Goal: Task Accomplishment & Management: Manage account settings

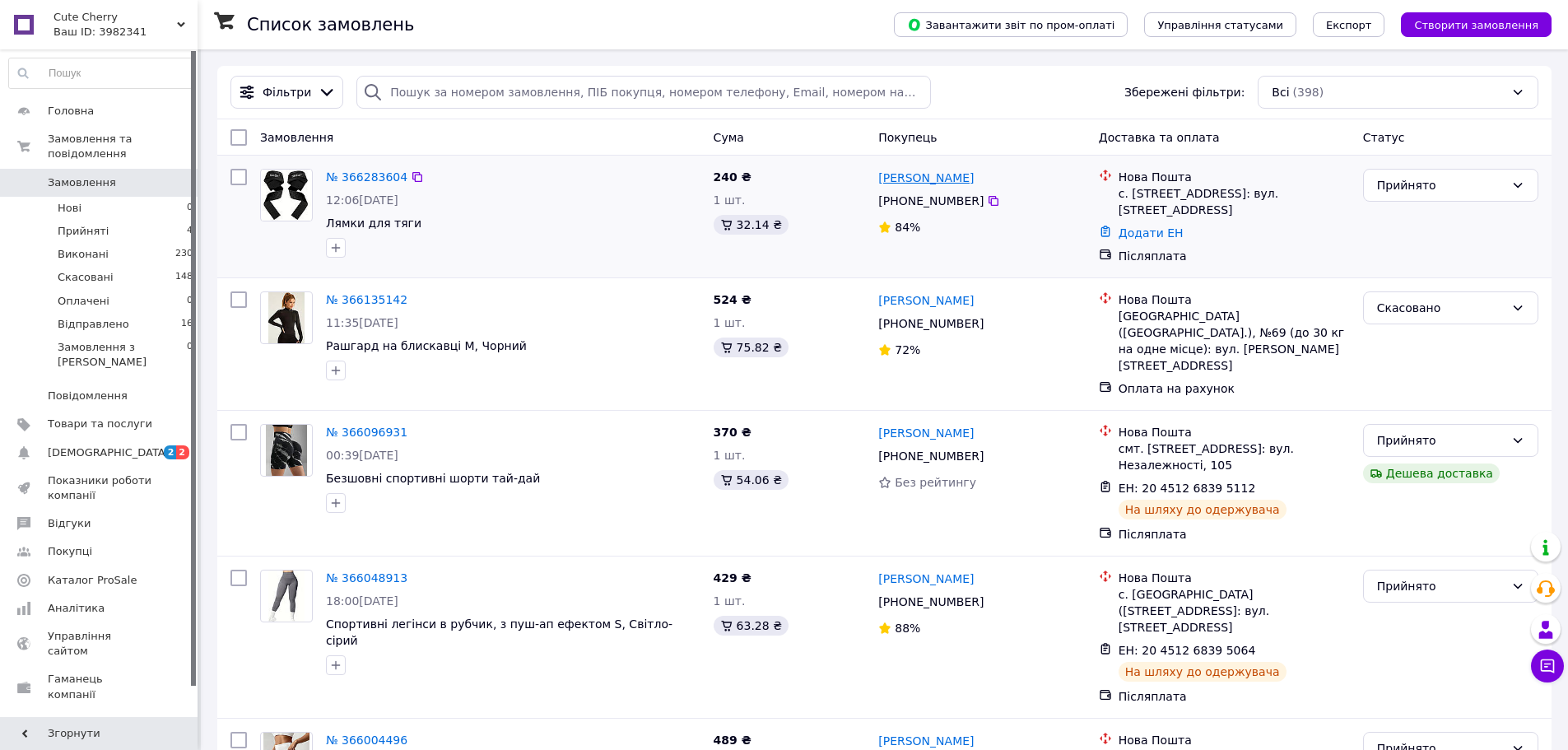
click at [926, 186] on link "[PERSON_NAME]" at bounding box center [926, 177] width 96 height 17
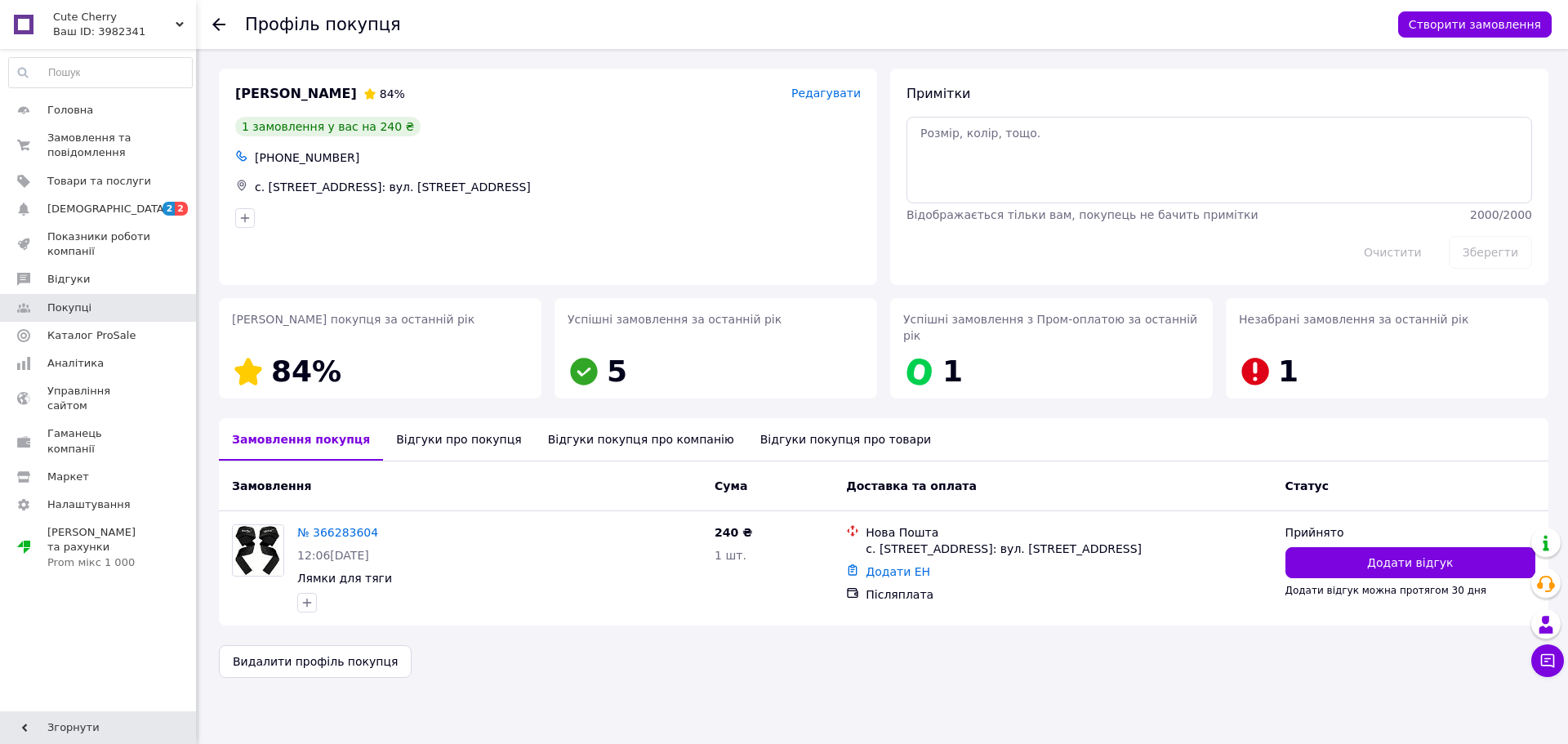
click at [215, 24] on use at bounding box center [218, 24] width 13 height 13
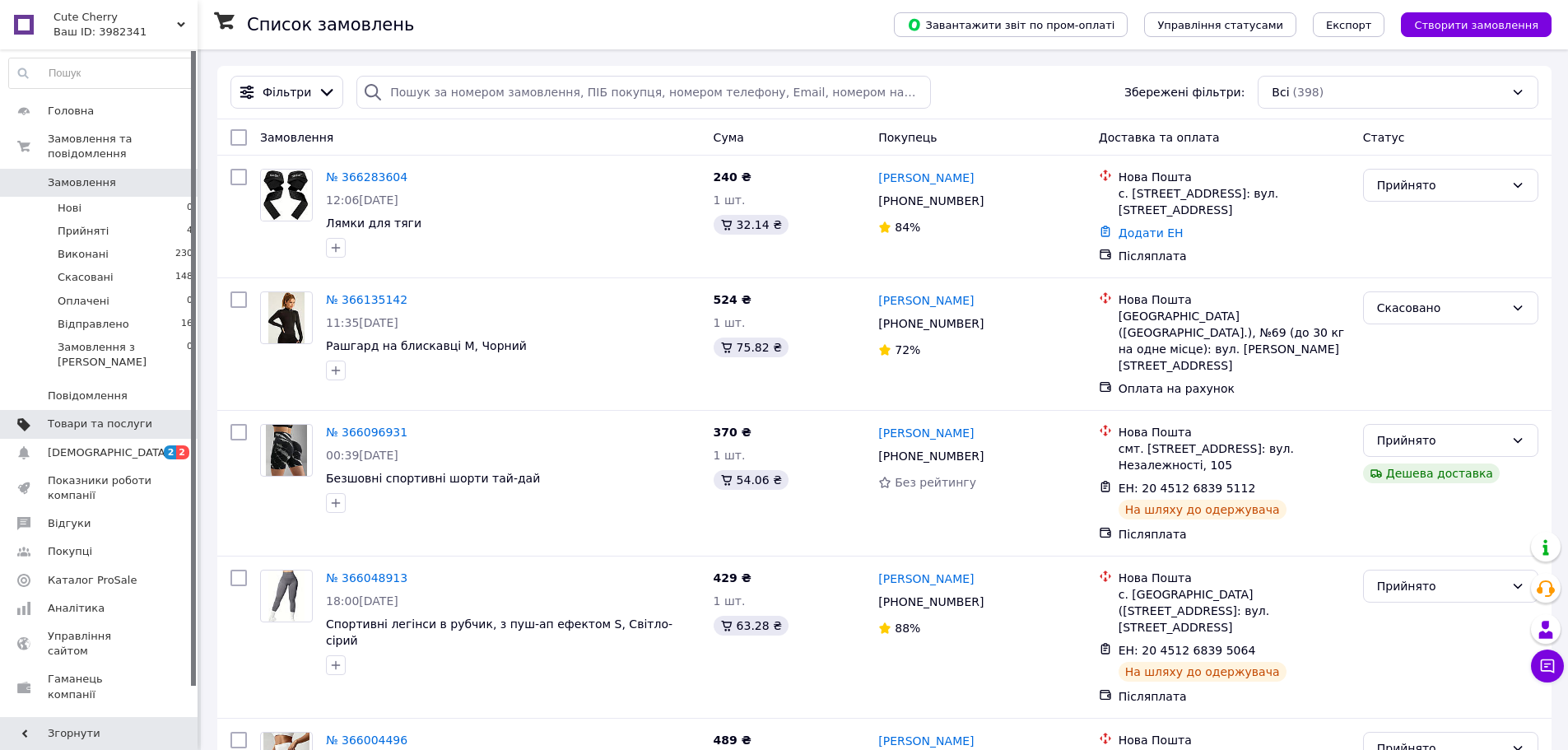
click at [83, 416] on span "Товари та послуги" at bounding box center [99, 423] width 104 height 15
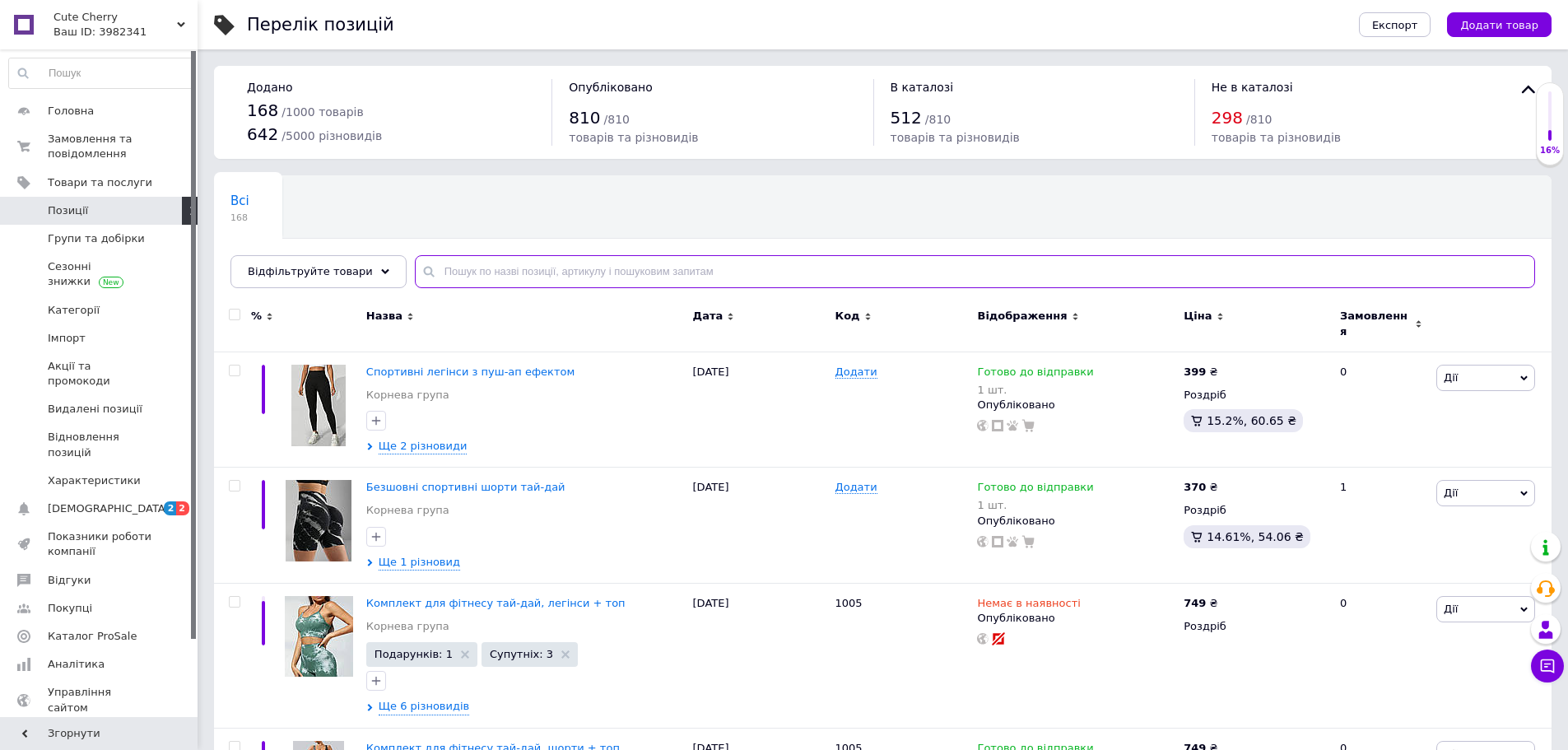
click at [446, 285] on input "text" at bounding box center [975, 272] width 1120 height 33
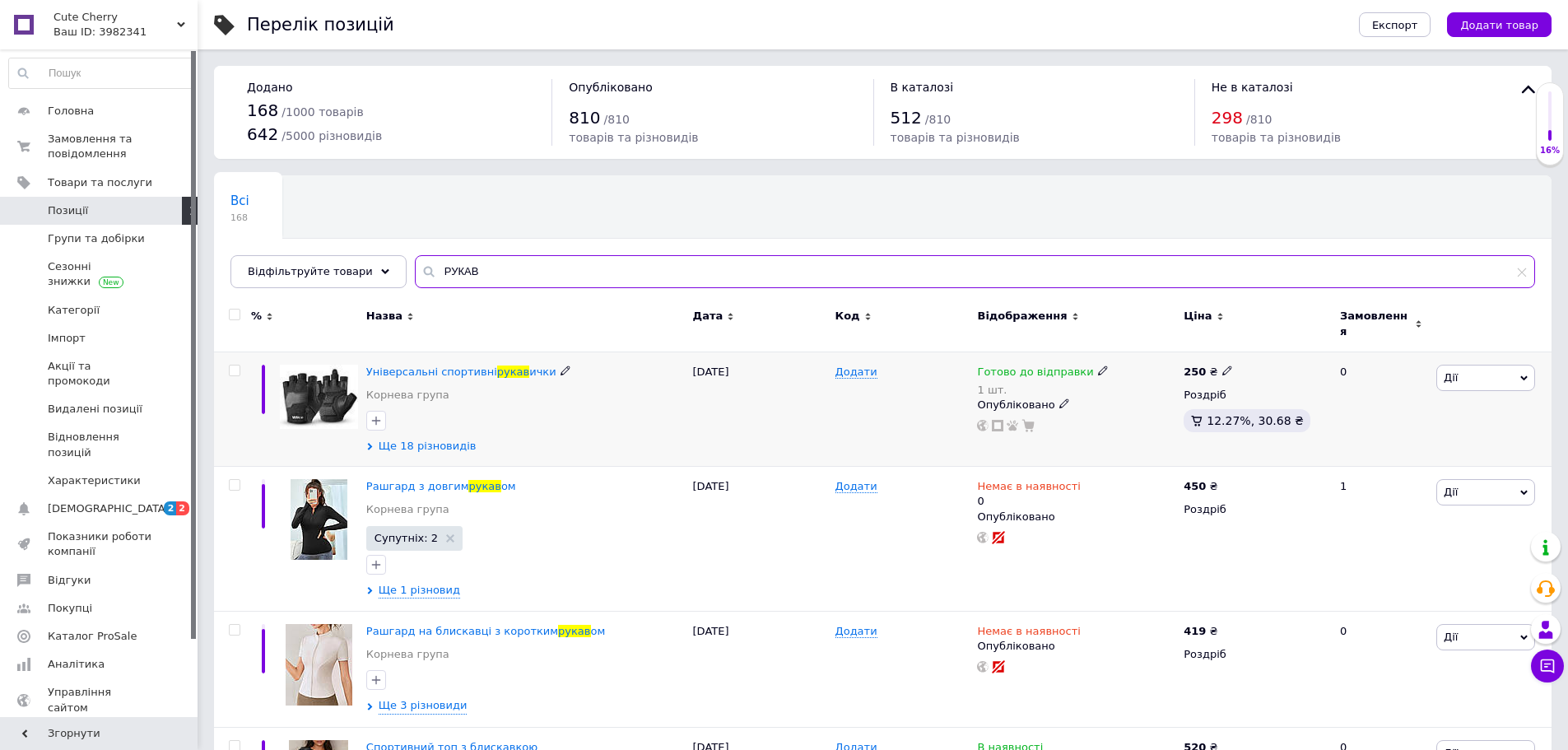
type input "РУКАВ"
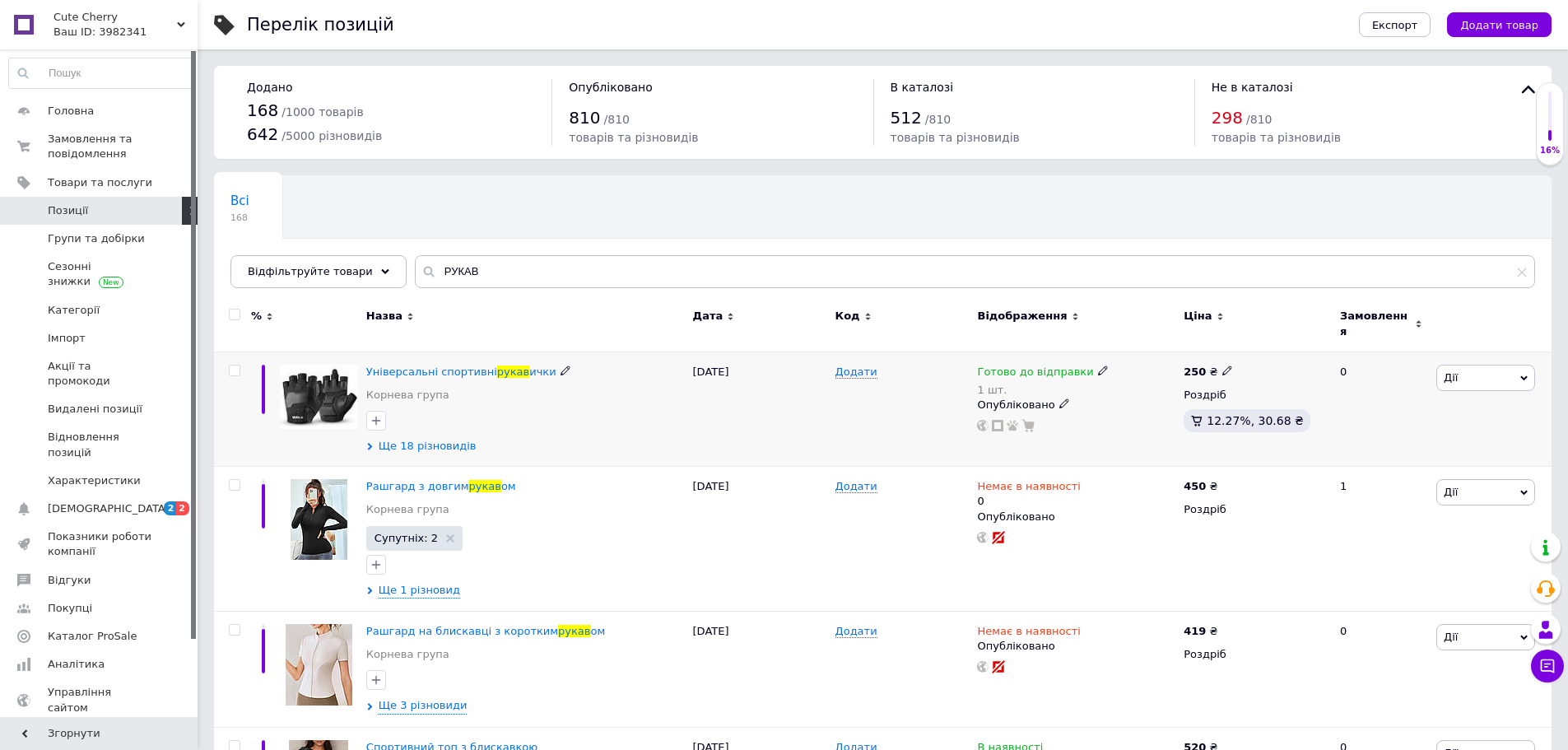
click at [428, 453] on span "Ще 18 різновидів" at bounding box center [428, 446] width 98 height 15
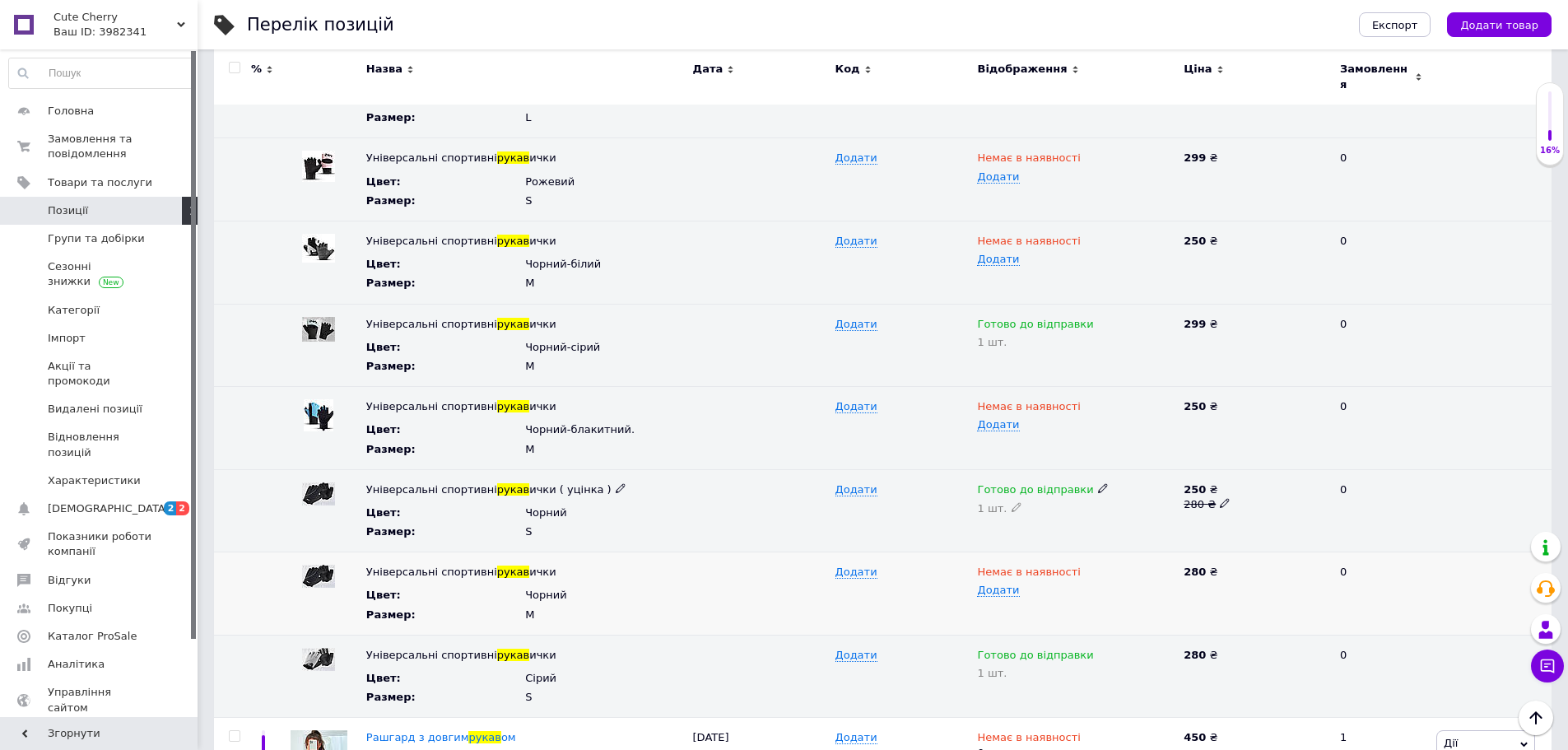
scroll to position [1317, 0]
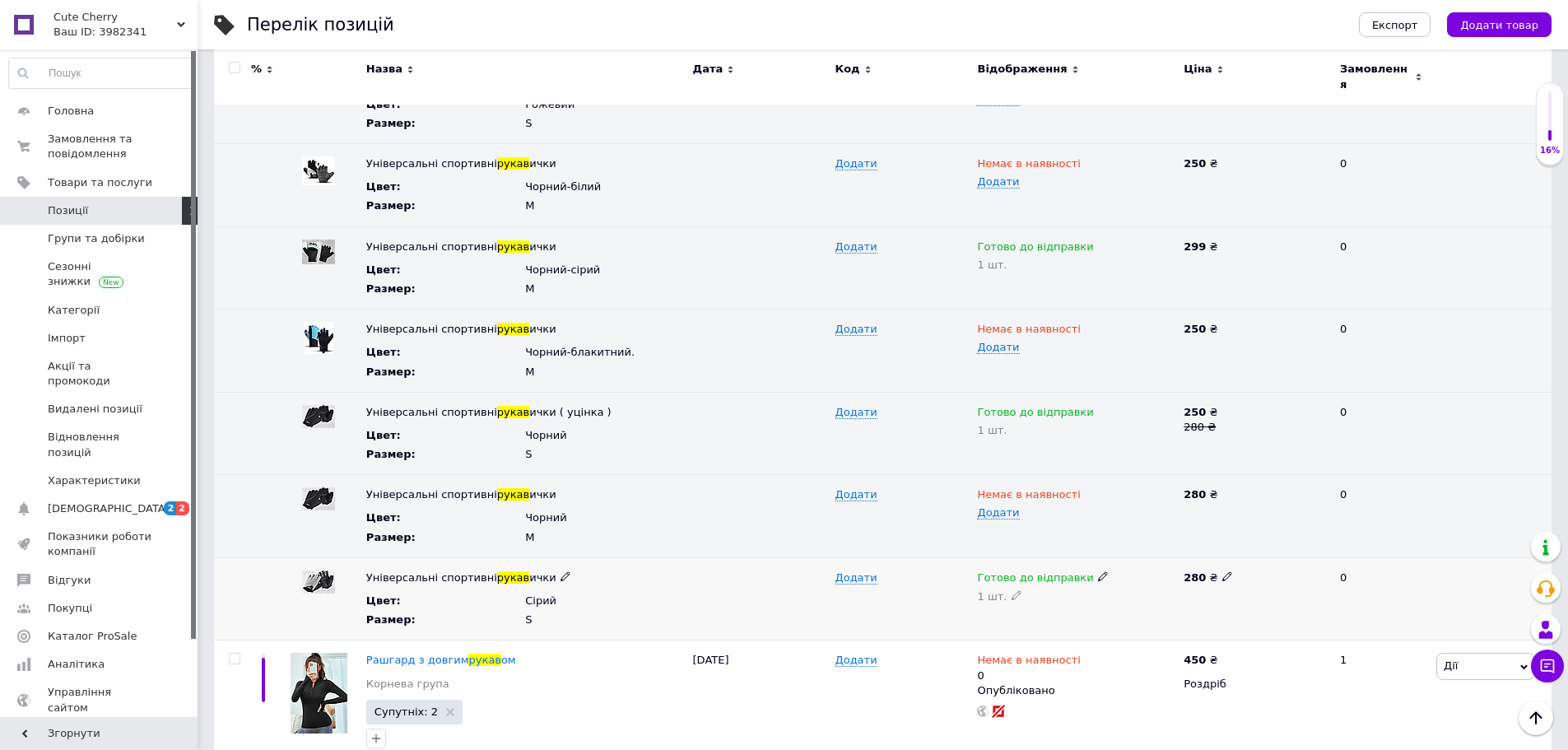
click at [1098, 581] on icon at bounding box center [1103, 576] width 10 height 10
click at [1044, 637] on li "Немає в наявності" at bounding box center [1072, 632] width 204 height 23
click at [1011, 600] on icon at bounding box center [1016, 594] width 10 height 10
type input "0"
click at [930, 612] on div "Додати" at bounding box center [903, 598] width 142 height 83
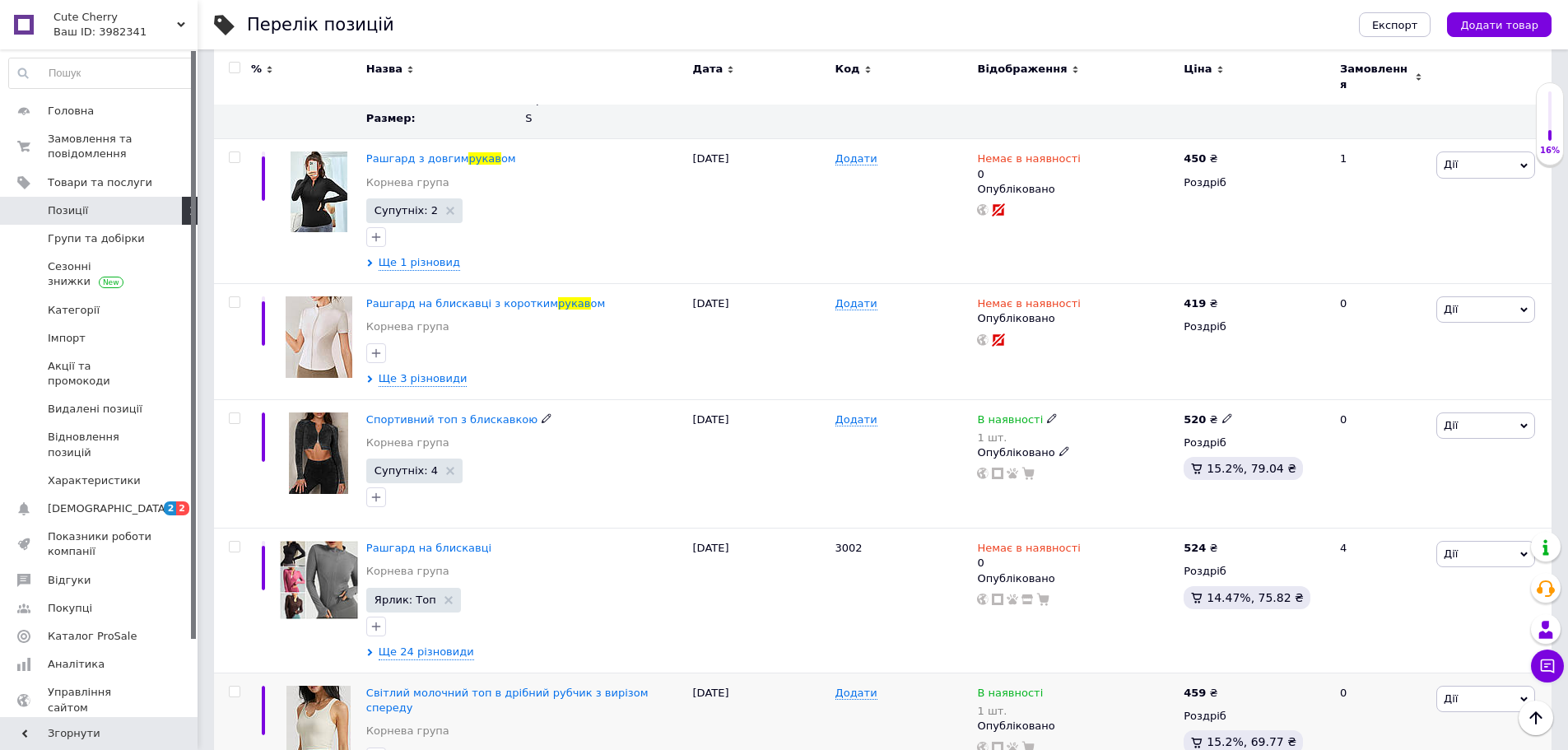
scroll to position [1870, 0]
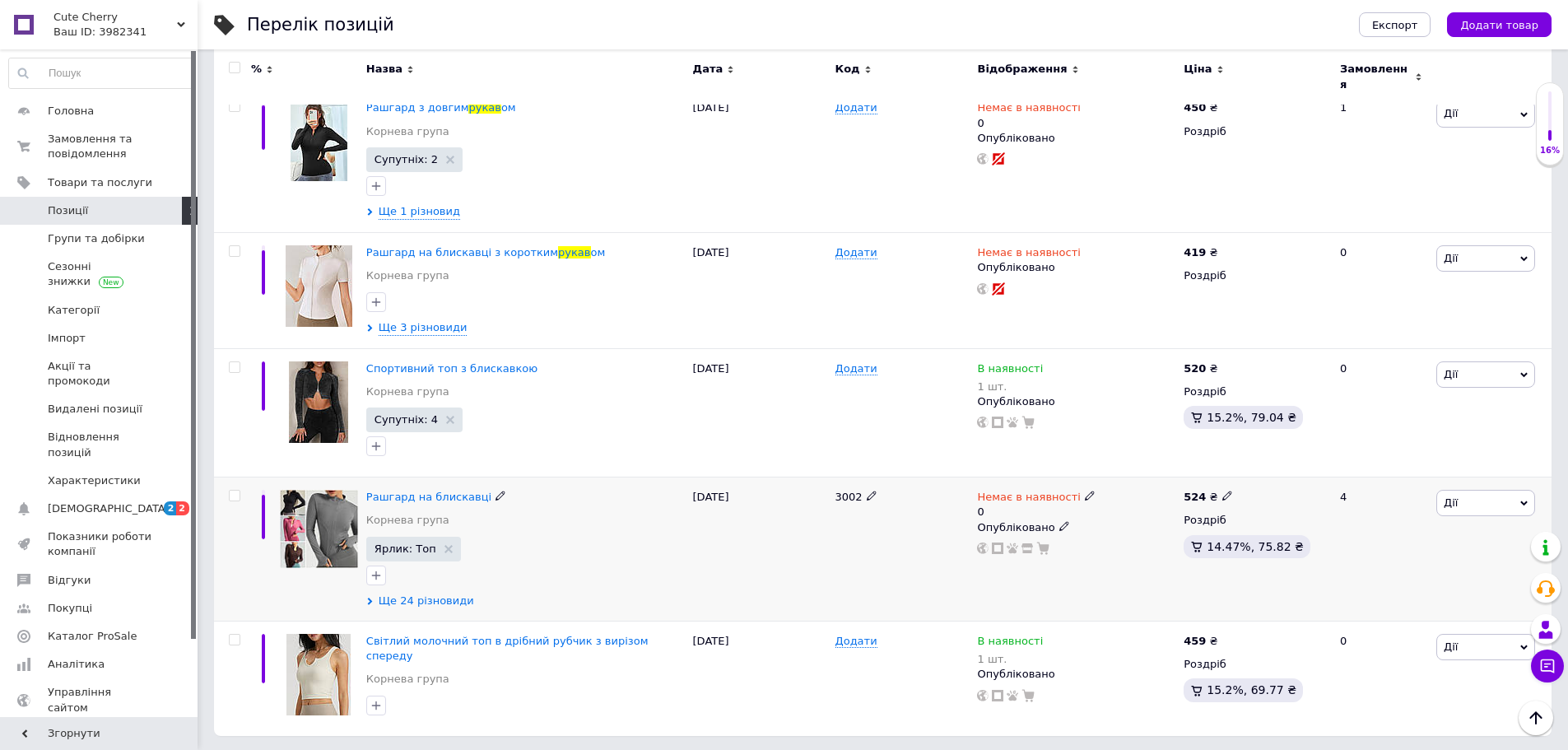
click at [417, 608] on span "Ще 24 різновиди" at bounding box center [426, 600] width 96 height 15
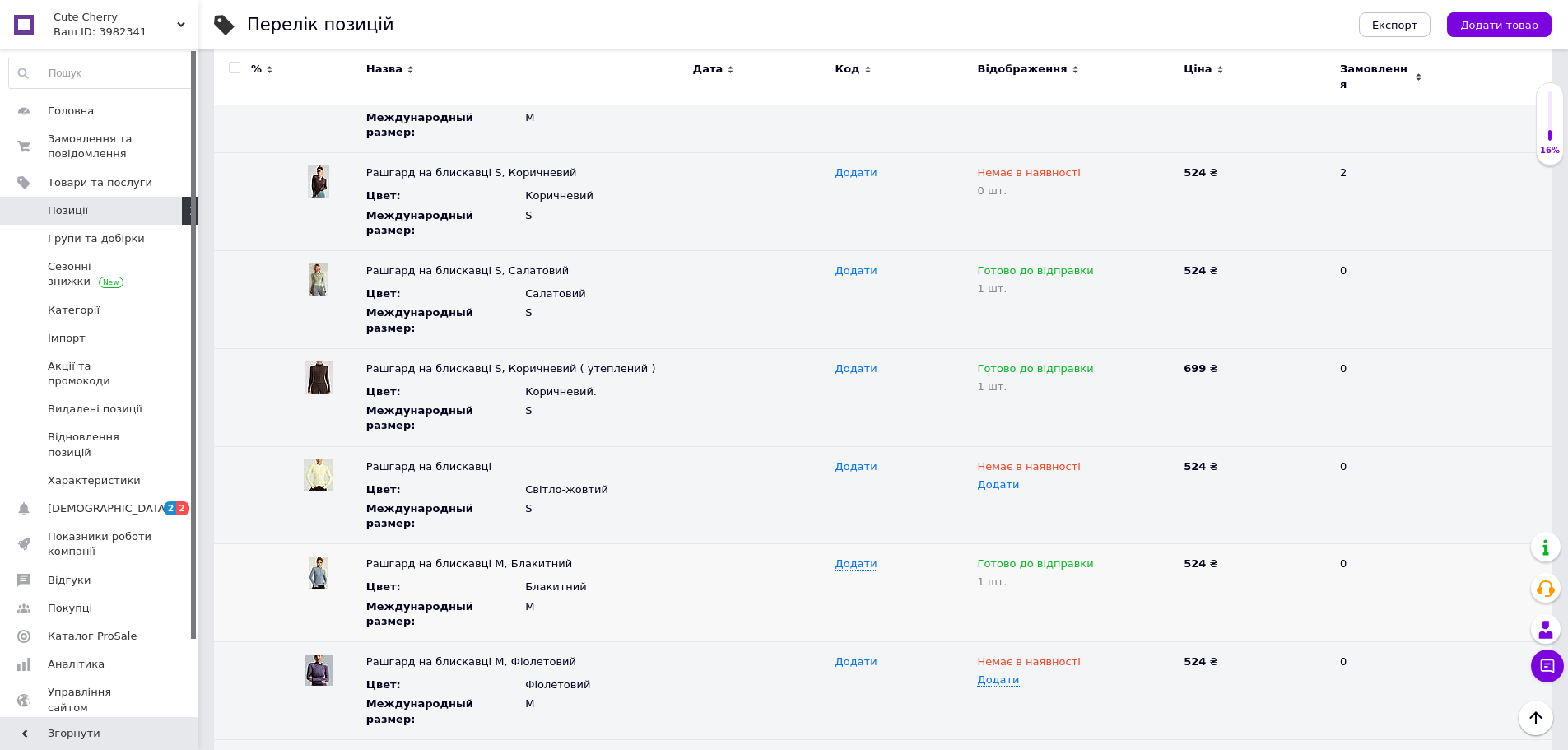
scroll to position [3855, 0]
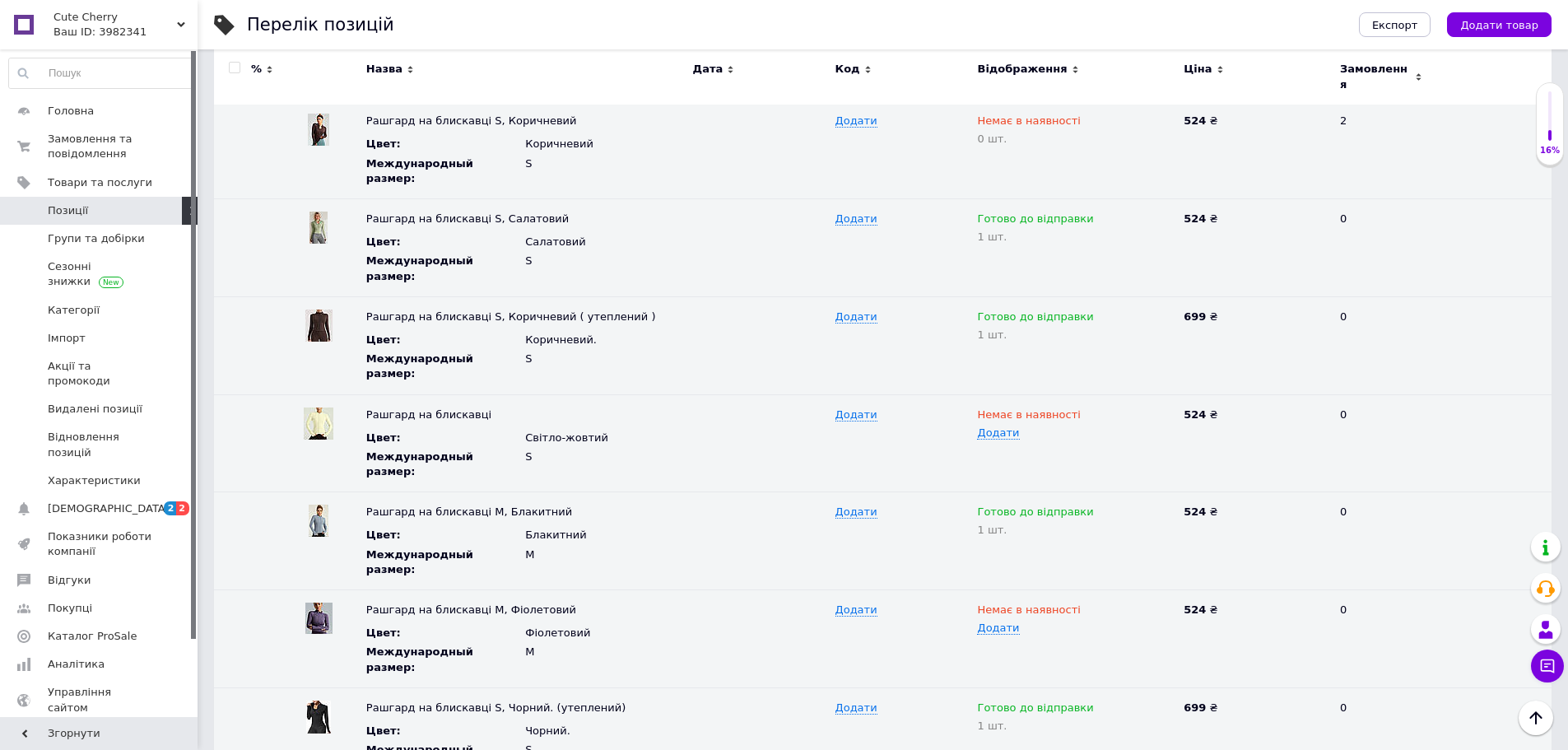
type input "0"
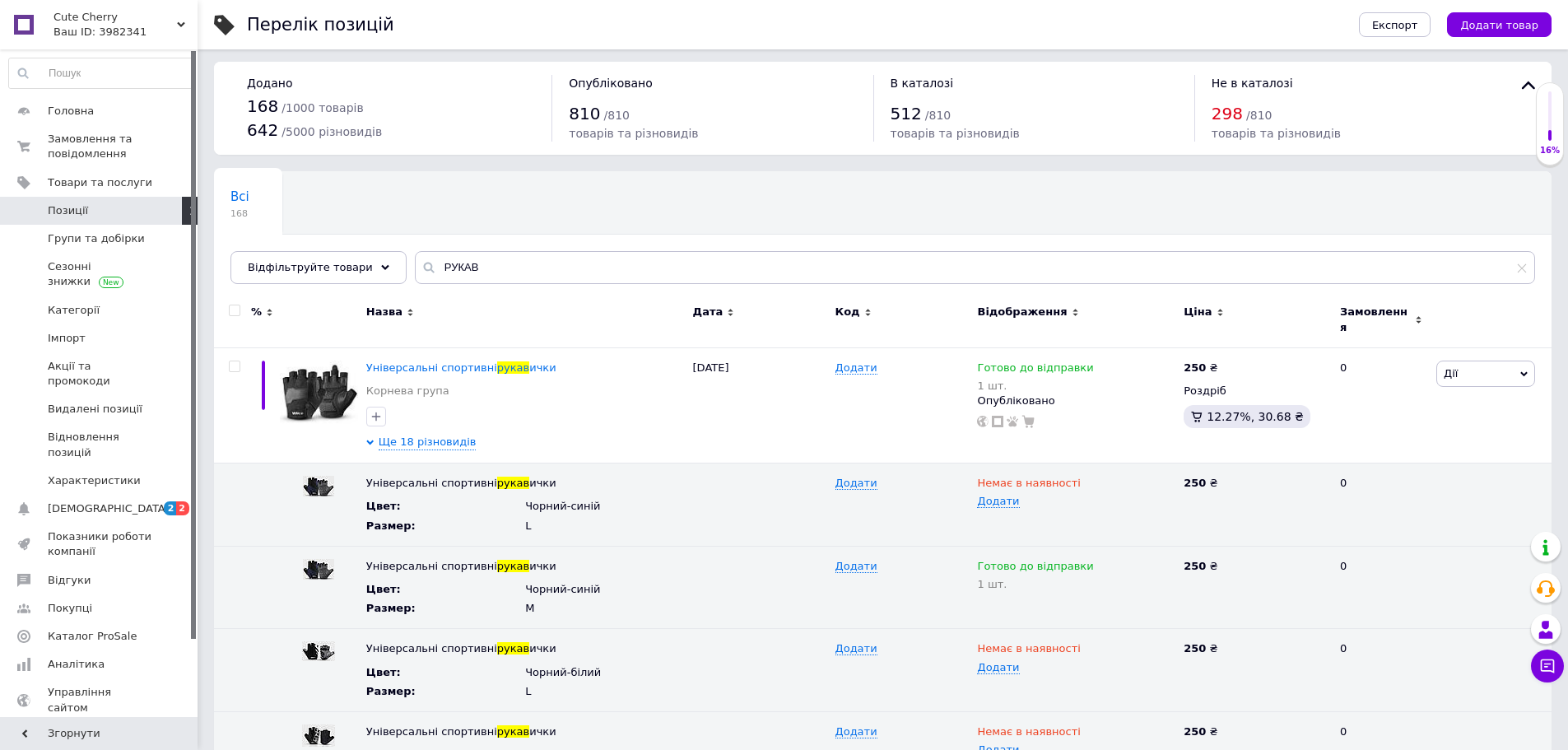
scroll to position [0, 0]
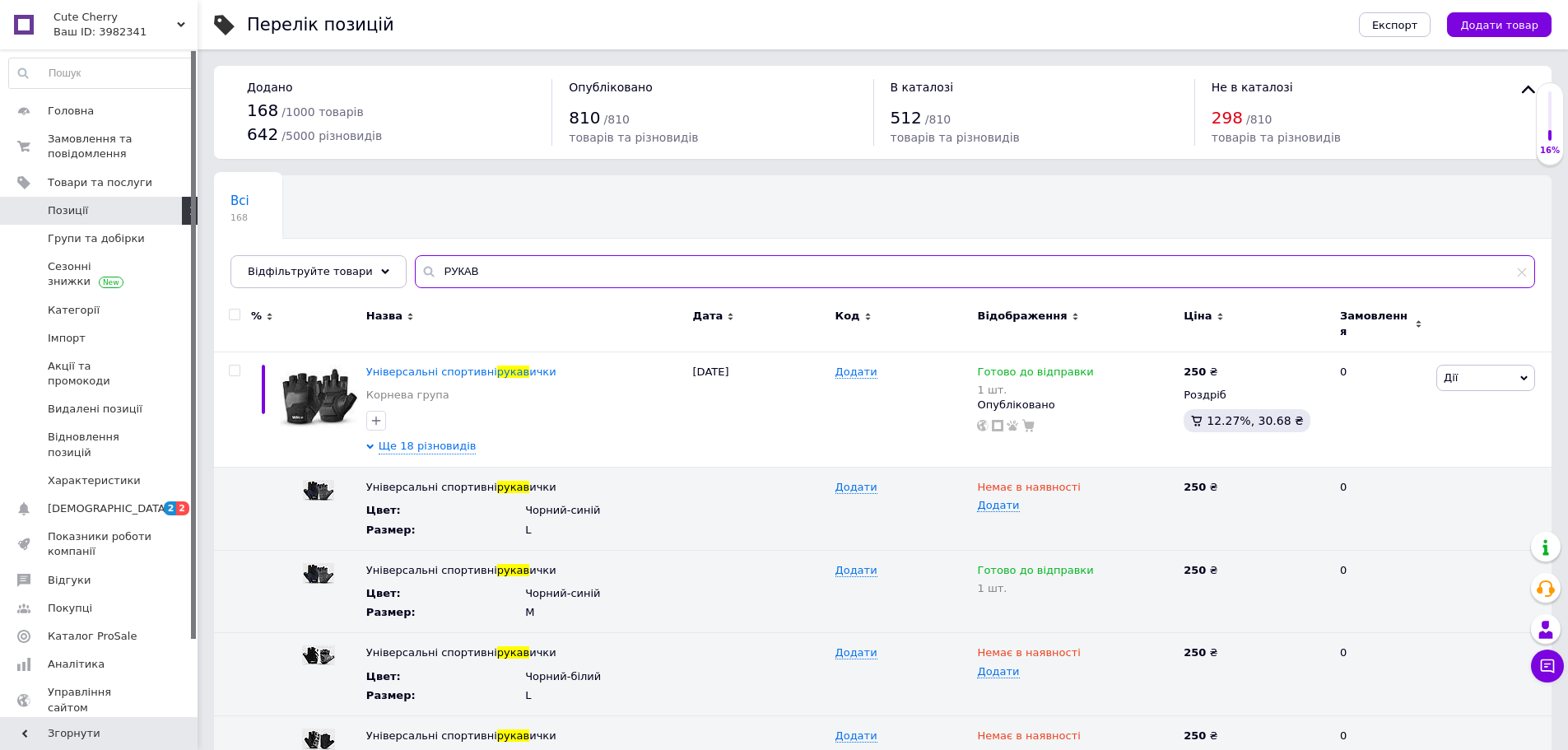
drag, startPoint x: 458, startPoint y: 290, endPoint x: 415, endPoint y: 289, distance: 43.0
click at [415, 288] on div "РУКАВ" at bounding box center [975, 272] width 1120 height 33
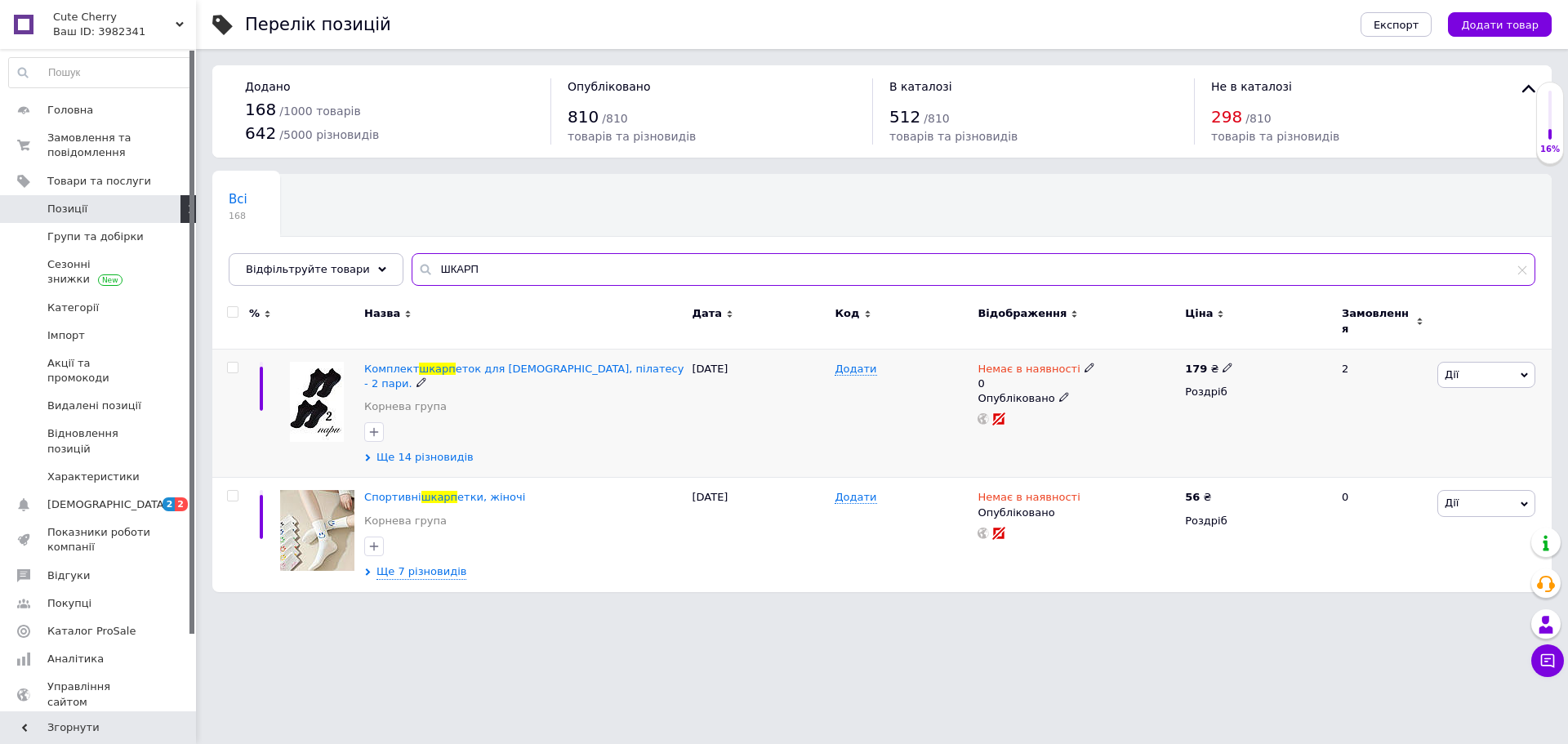
type input "ШКАРП"
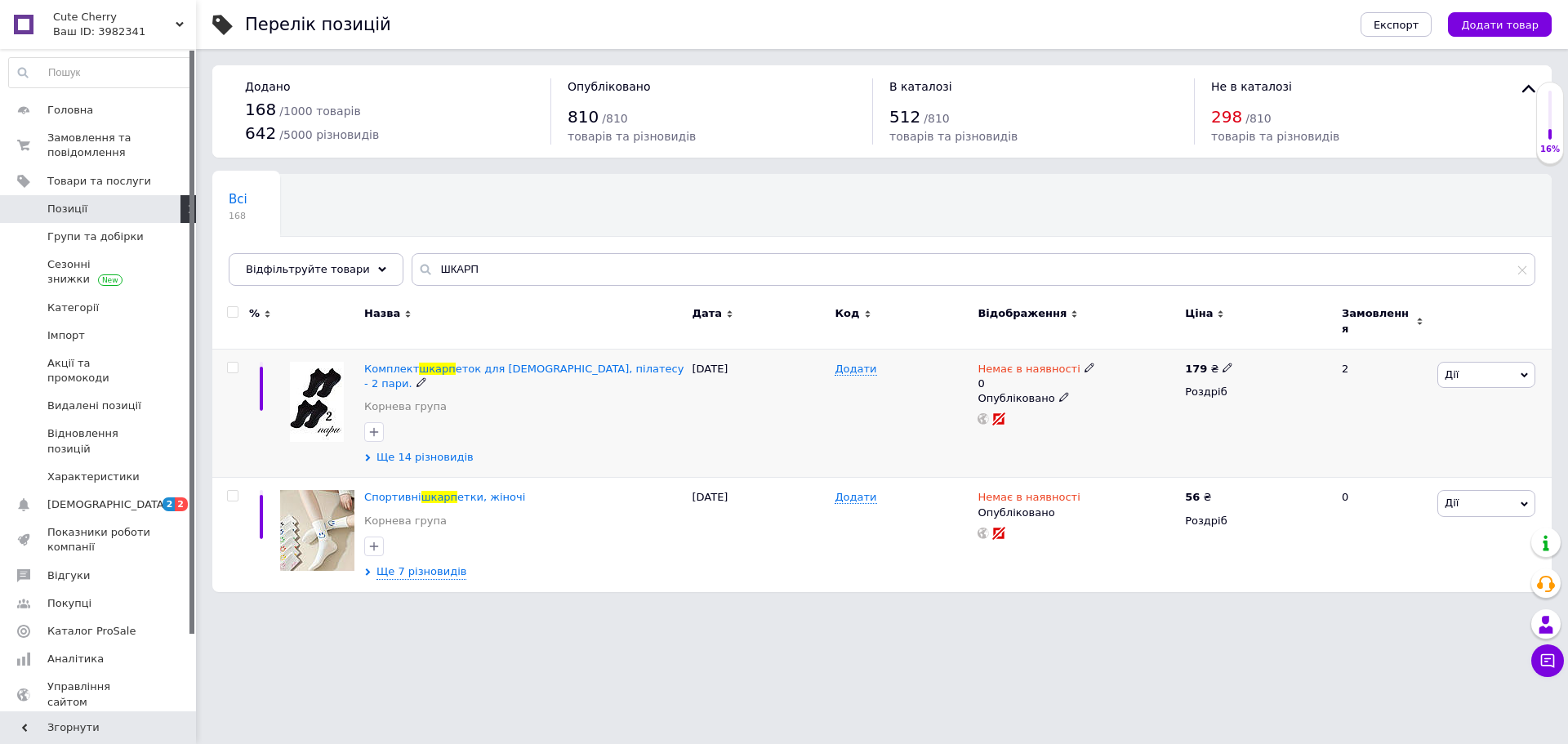
click at [435, 450] on span "Ще 14 різновидів" at bounding box center [425, 457] width 97 height 15
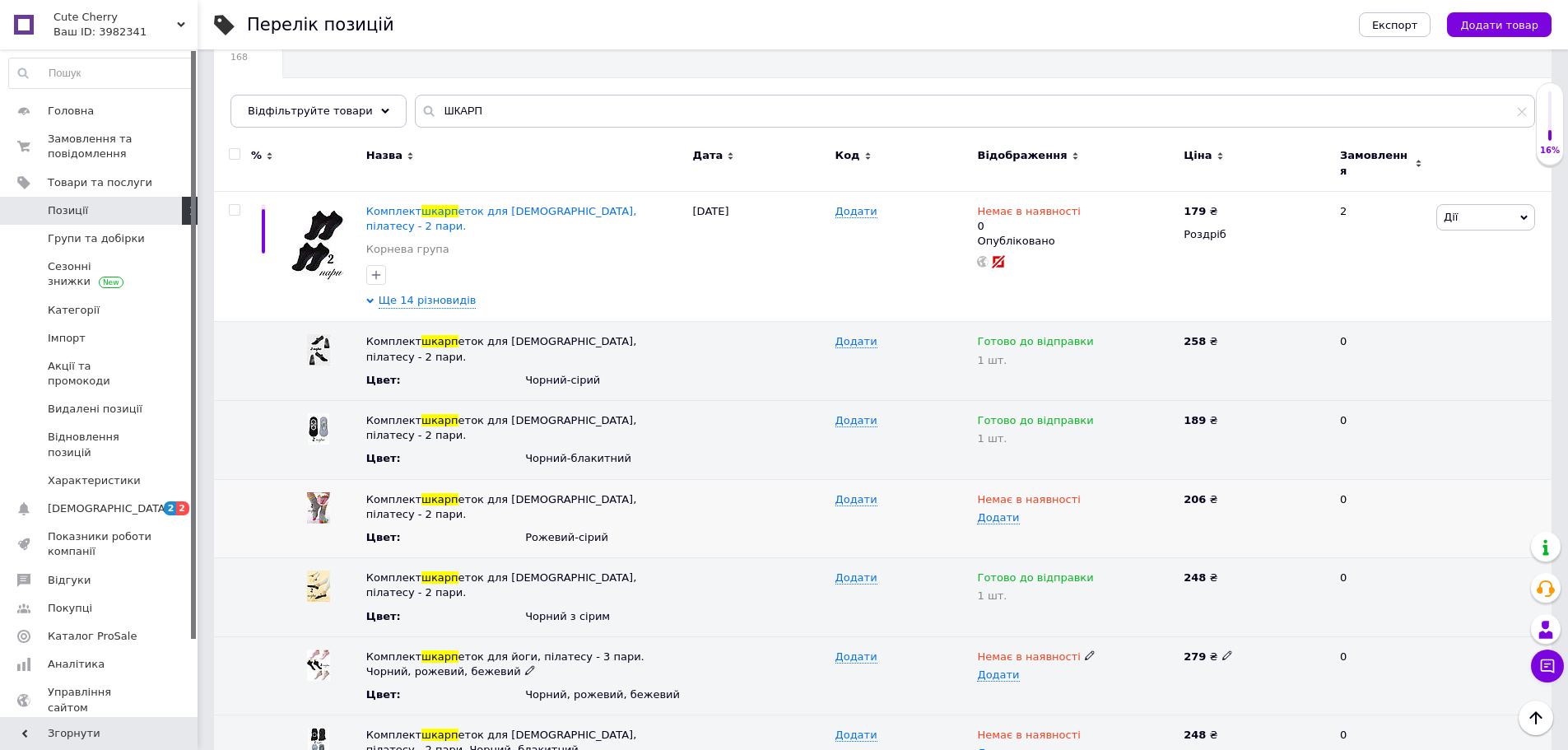
scroll to position [165, 0]
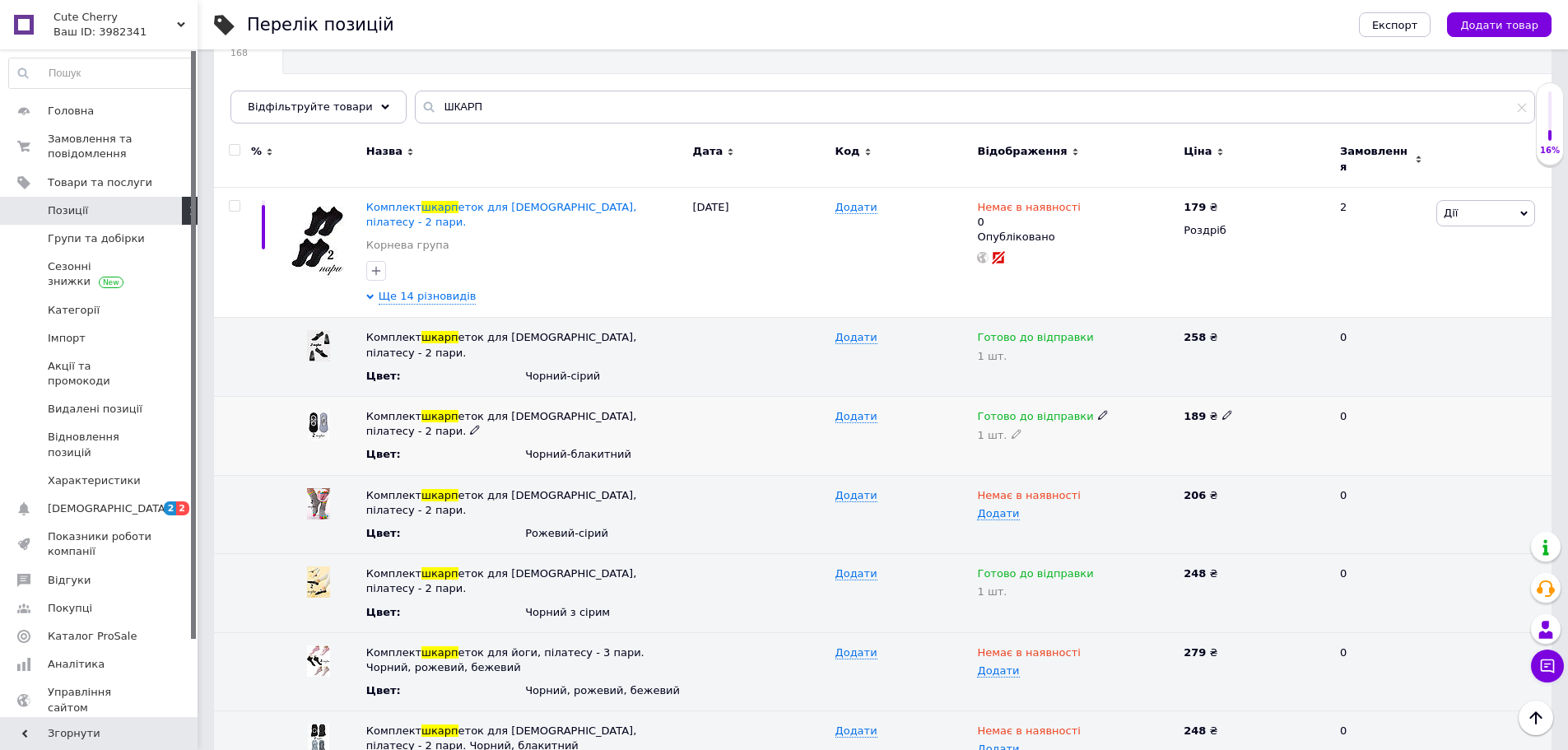
click at [1098, 409] on span at bounding box center [1103, 414] width 10 height 11
click at [1098, 411] on use at bounding box center [1103, 415] width 9 height 9
click at [1037, 459] on li "Немає в наявності" at bounding box center [1072, 471] width 204 height 23
click at [1012, 429] on use at bounding box center [1016, 434] width 9 height 9
type input "0"
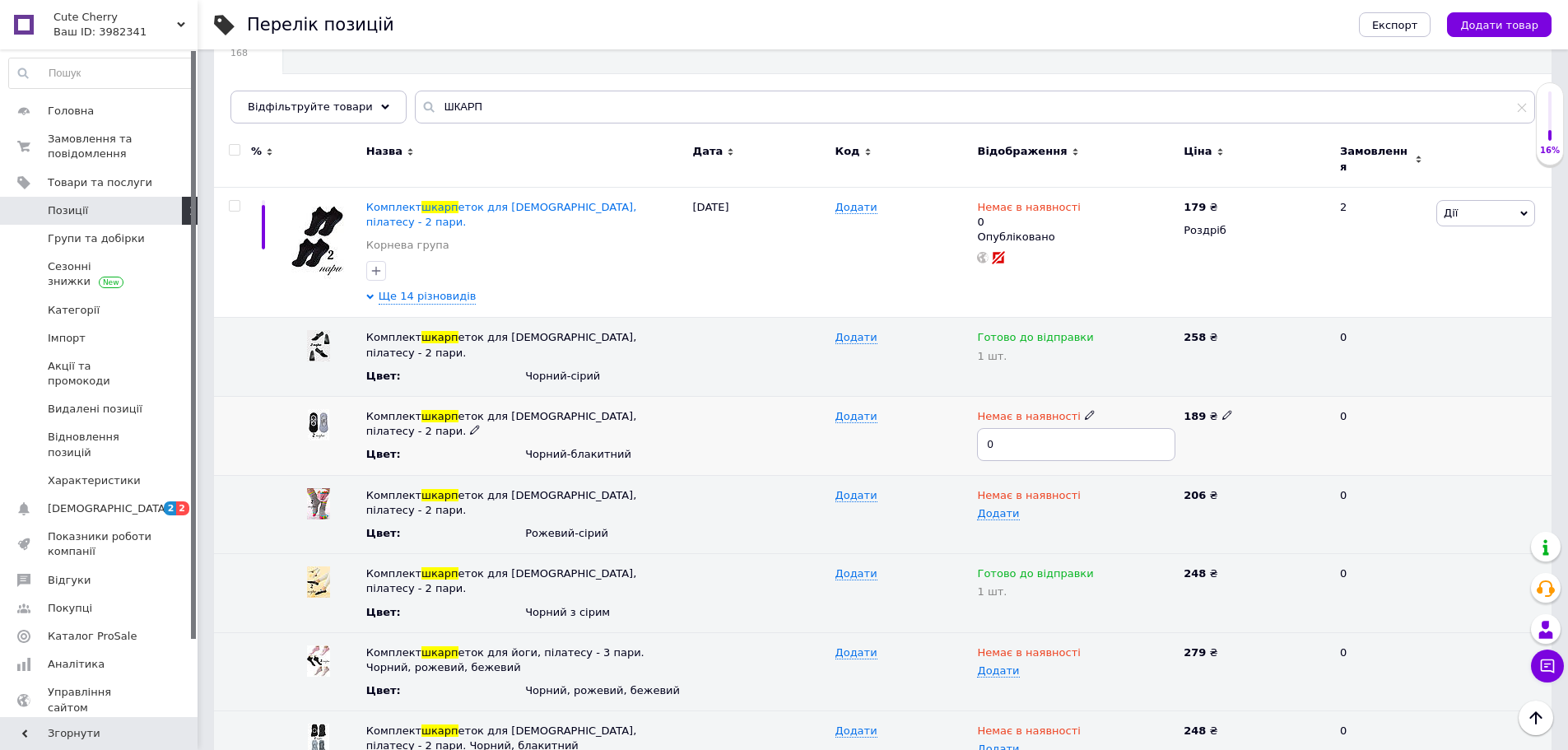
click at [951, 430] on div "Додати" at bounding box center [903, 436] width 142 height 79
